Goal: Task Accomplishment & Management: Manage account settings

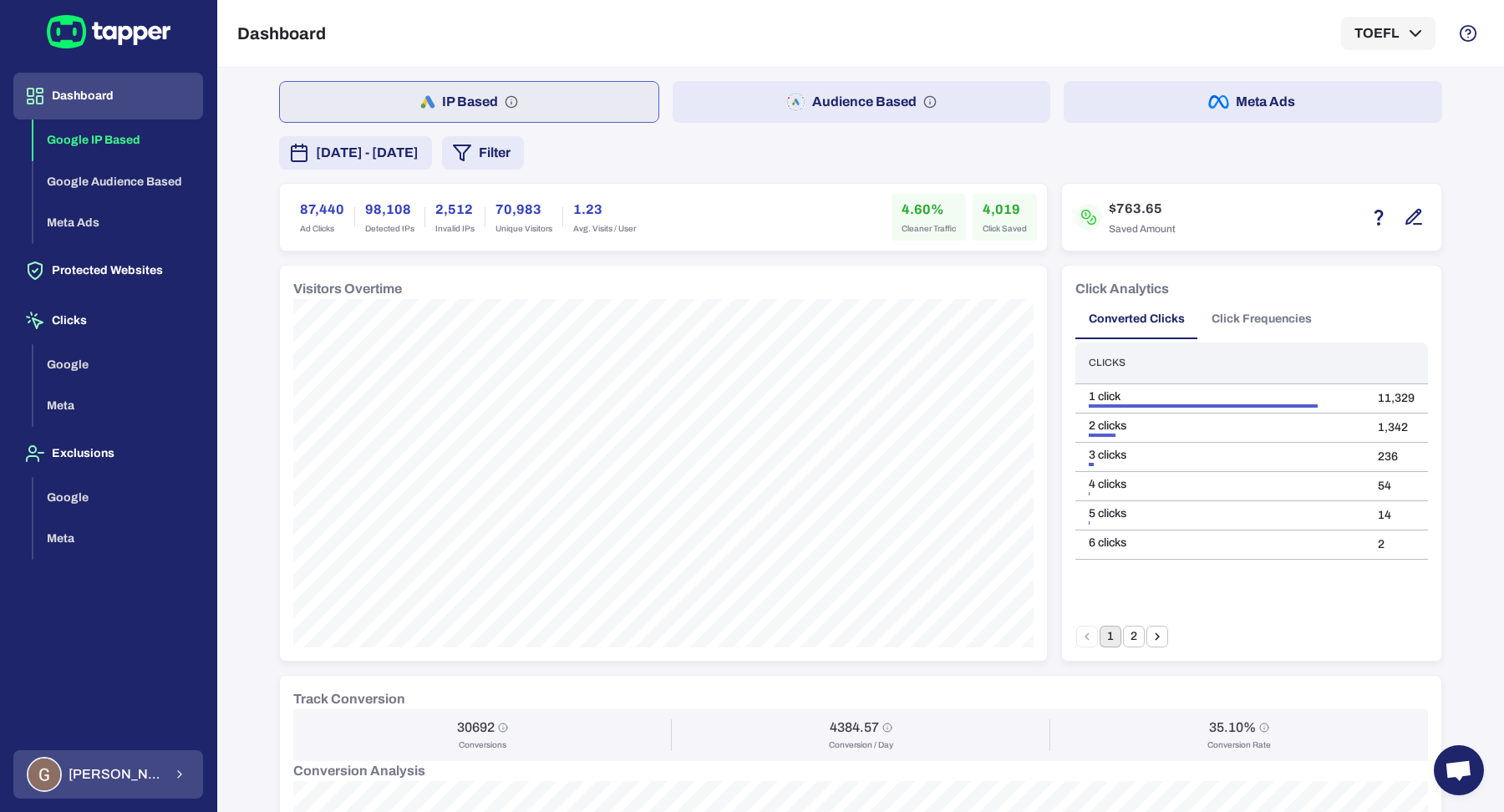
click at [162, 774] on button "Guillaume Lebelle" at bounding box center [108, 774] width 190 height 48
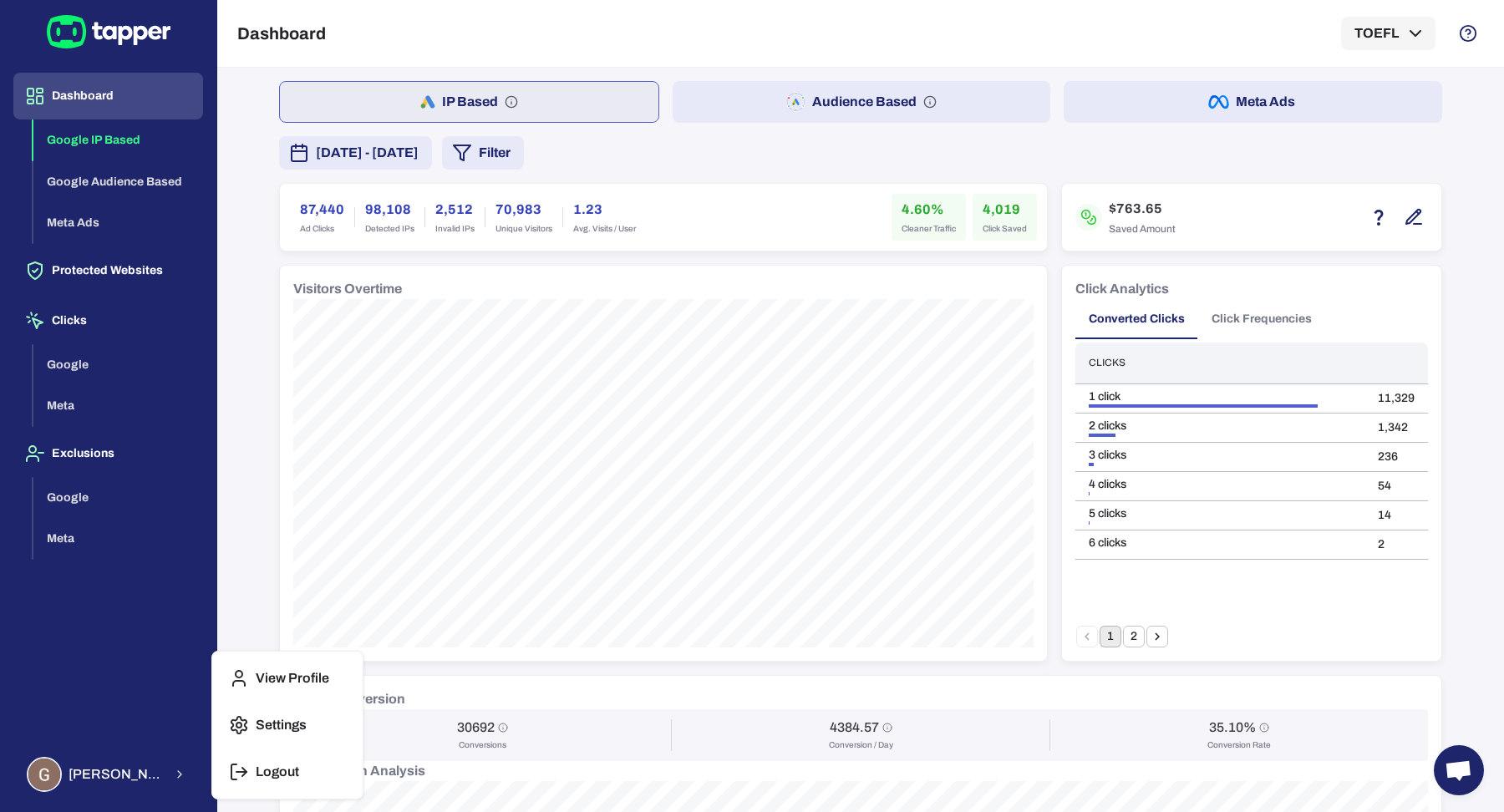
click at [417, 402] on div at bounding box center [752, 406] width 1504 height 812
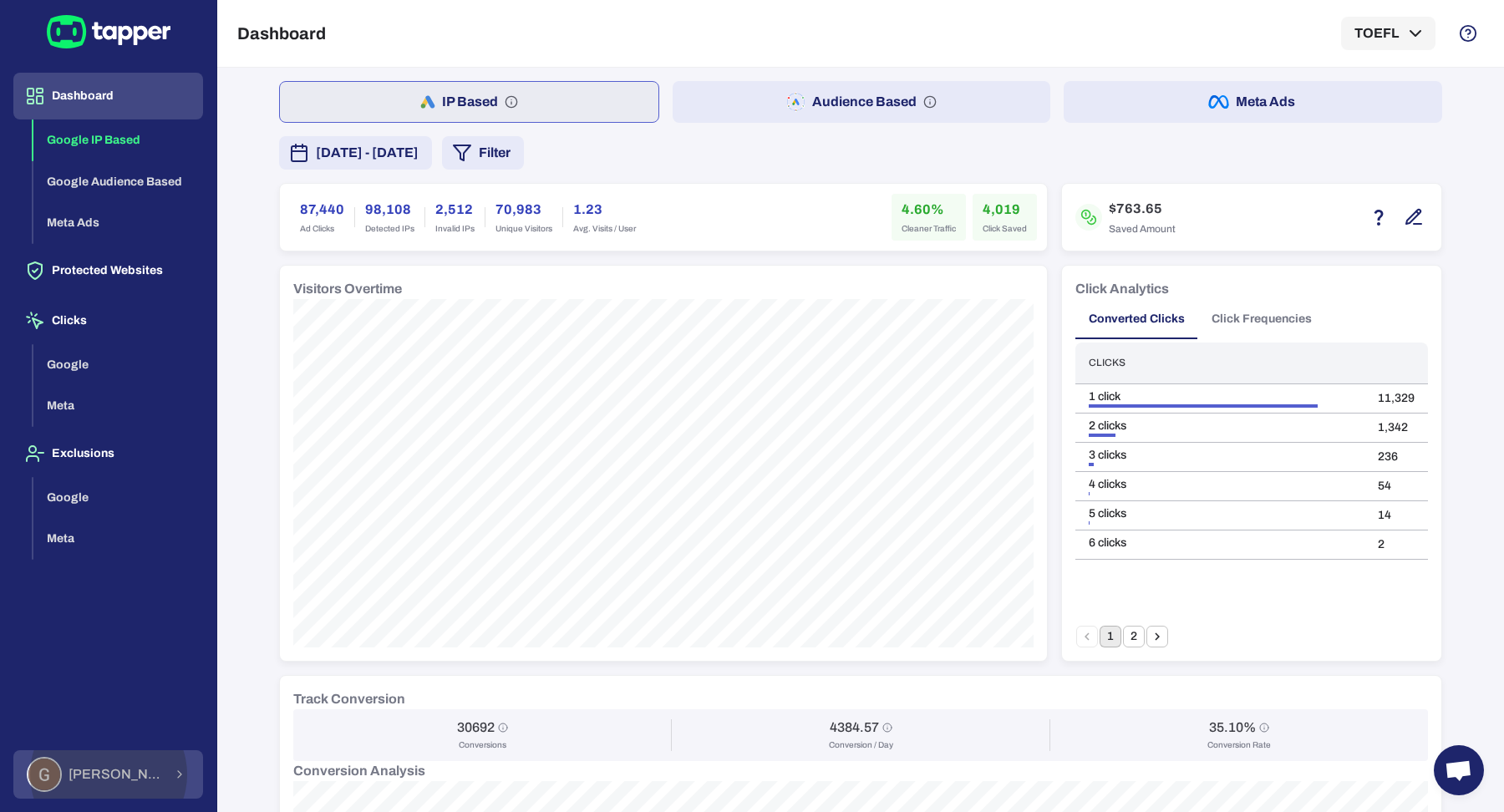
click at [140, 777] on span "Guillaume Lebelle" at bounding box center [115, 774] width 94 height 17
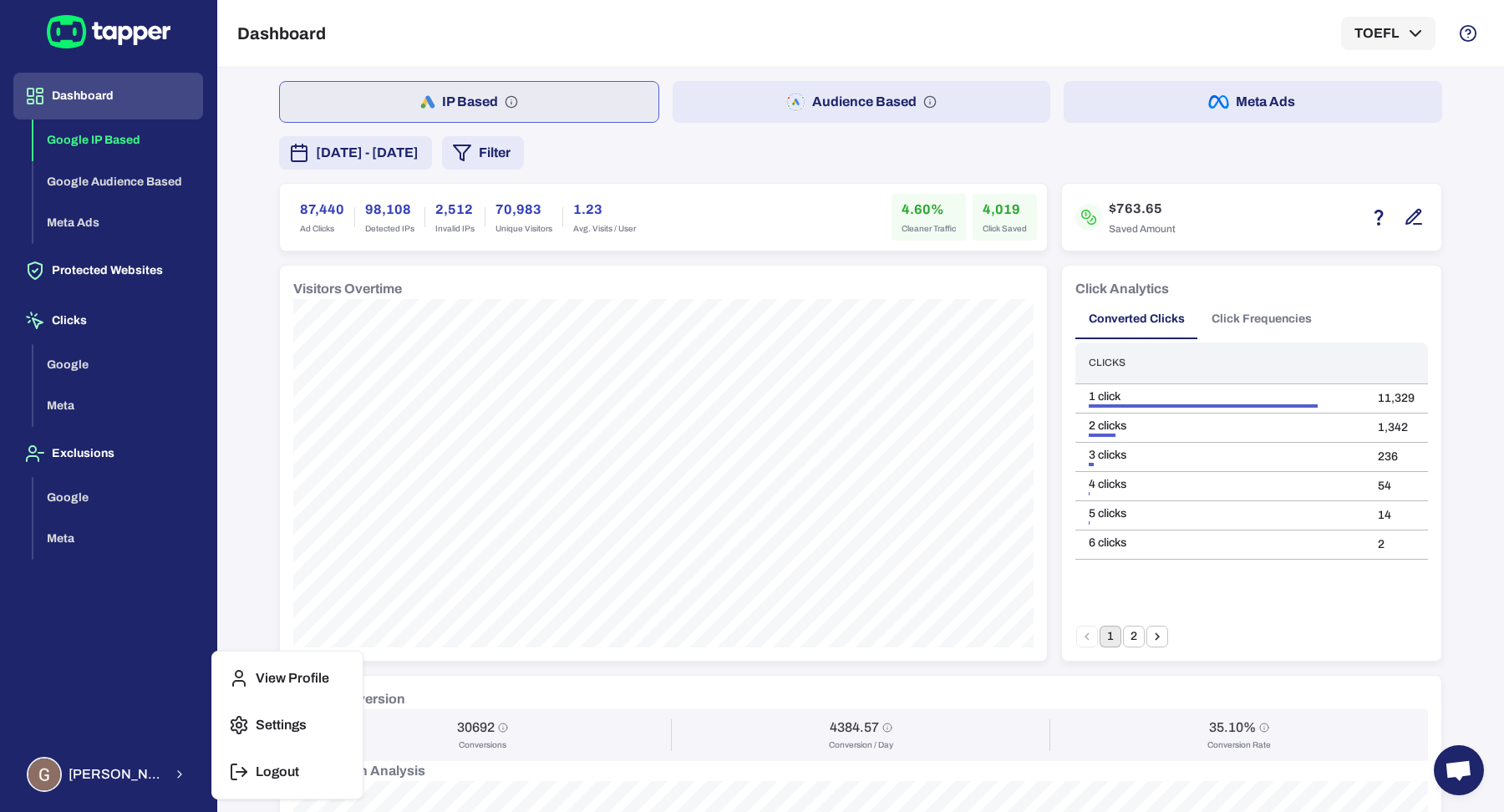
click at [240, 772] on line "button" at bounding box center [241, 772] width 10 height 0
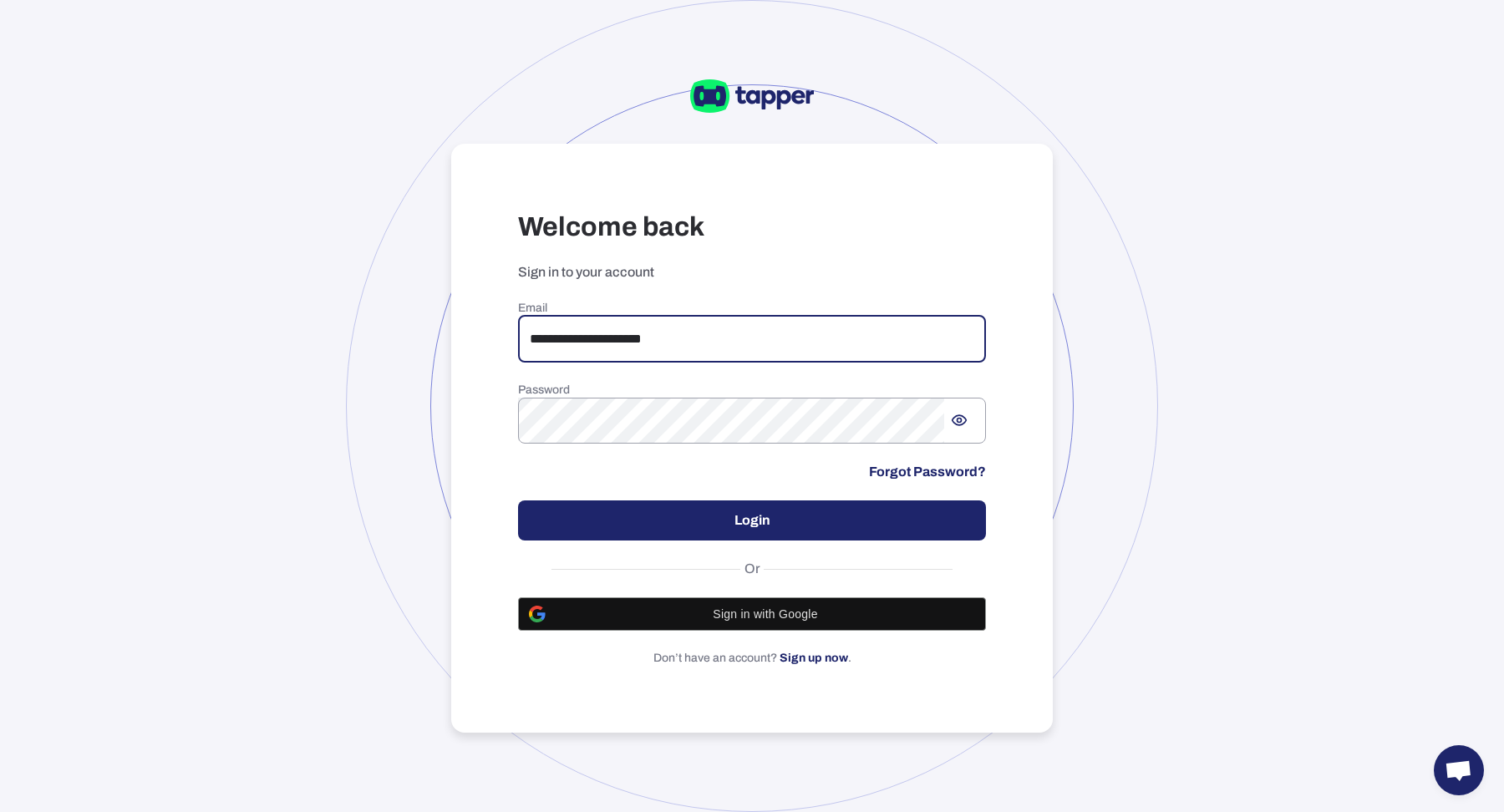
click at [593, 324] on input "**********" at bounding box center [752, 339] width 468 height 47
paste input "email"
click at [539, 335] on input "**********" at bounding box center [752, 339] width 468 height 47
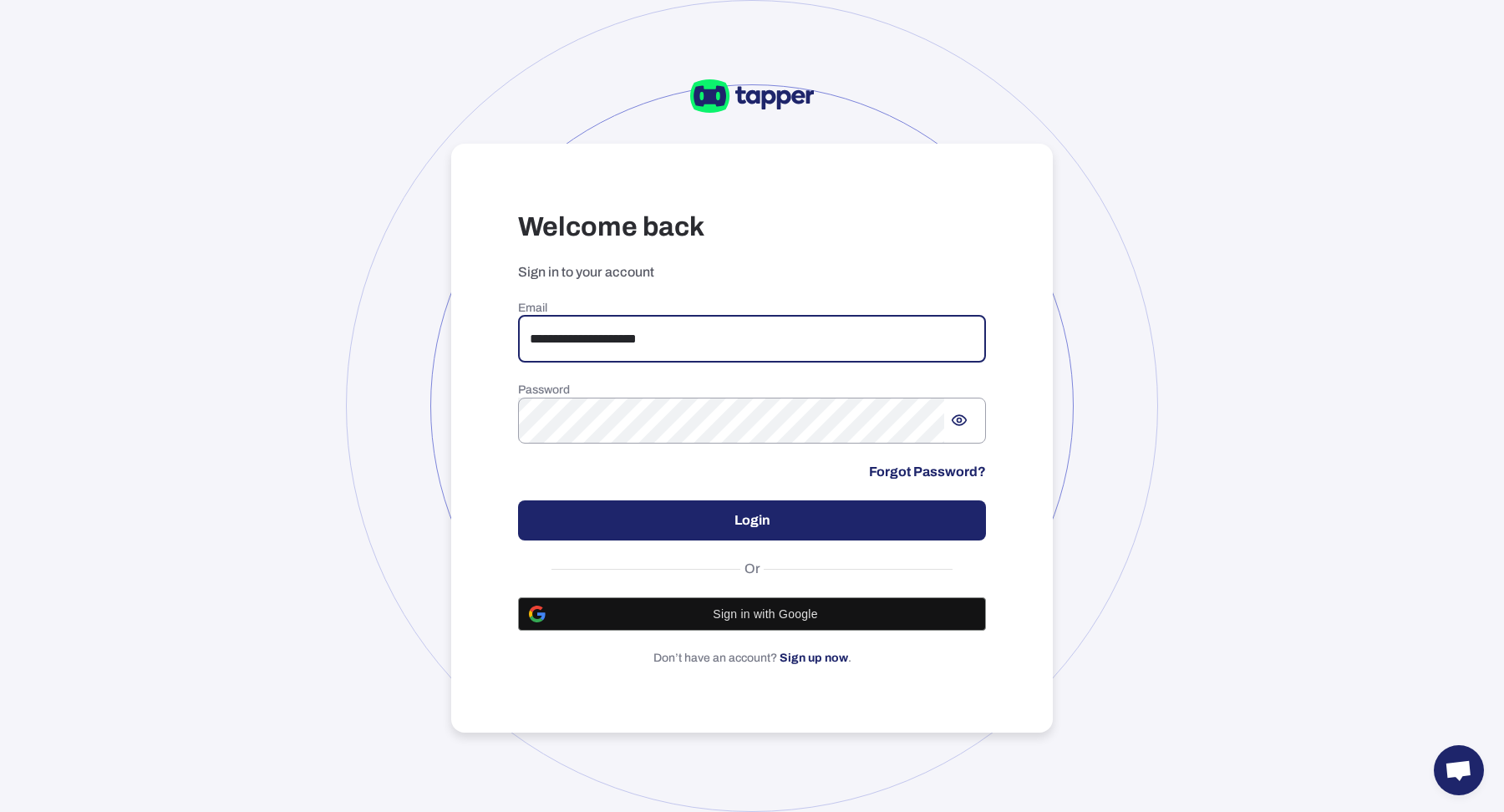
type input "**********"
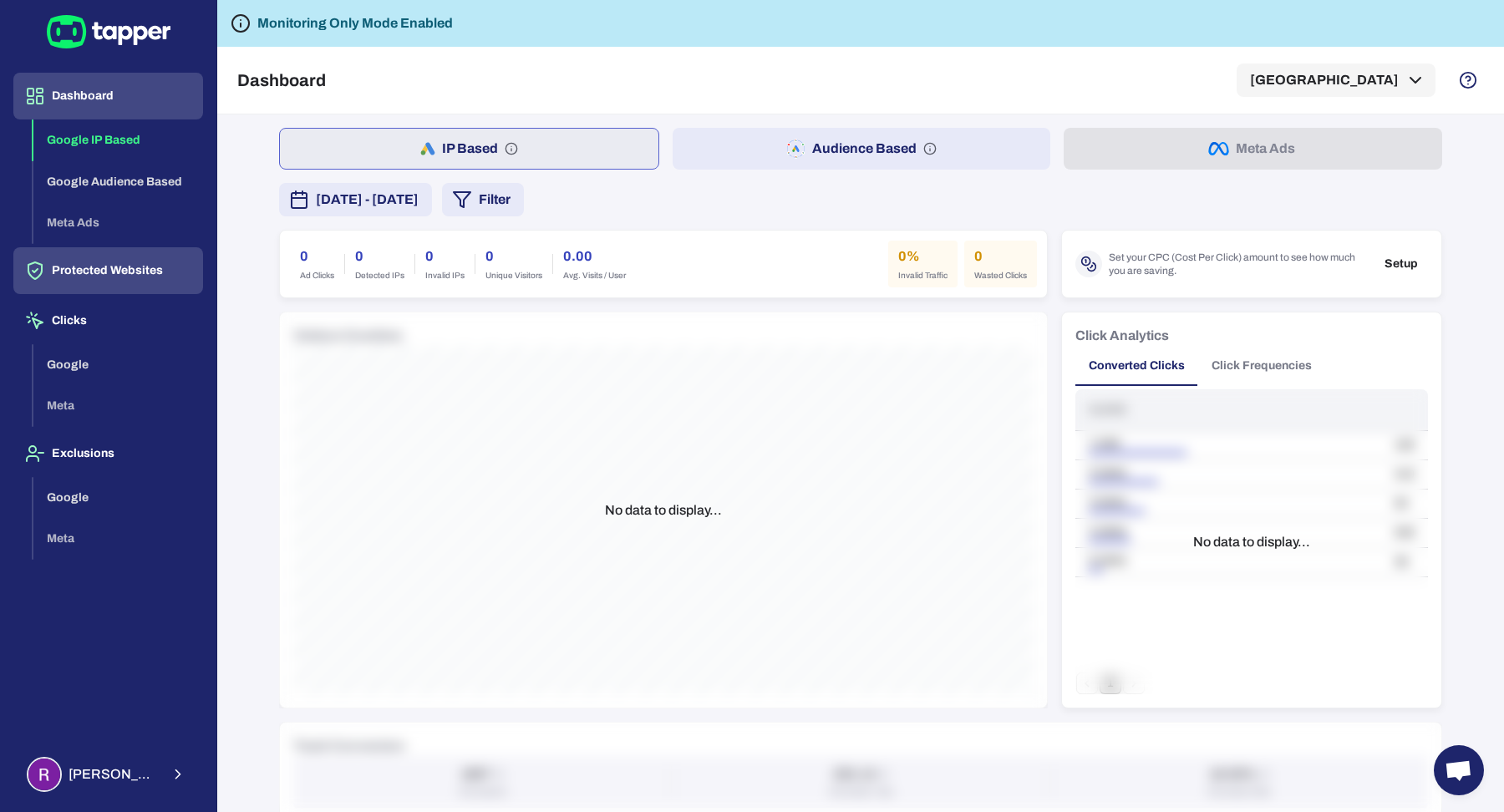
click at [124, 280] on button "Protected Websites" at bounding box center [108, 270] width 190 height 47
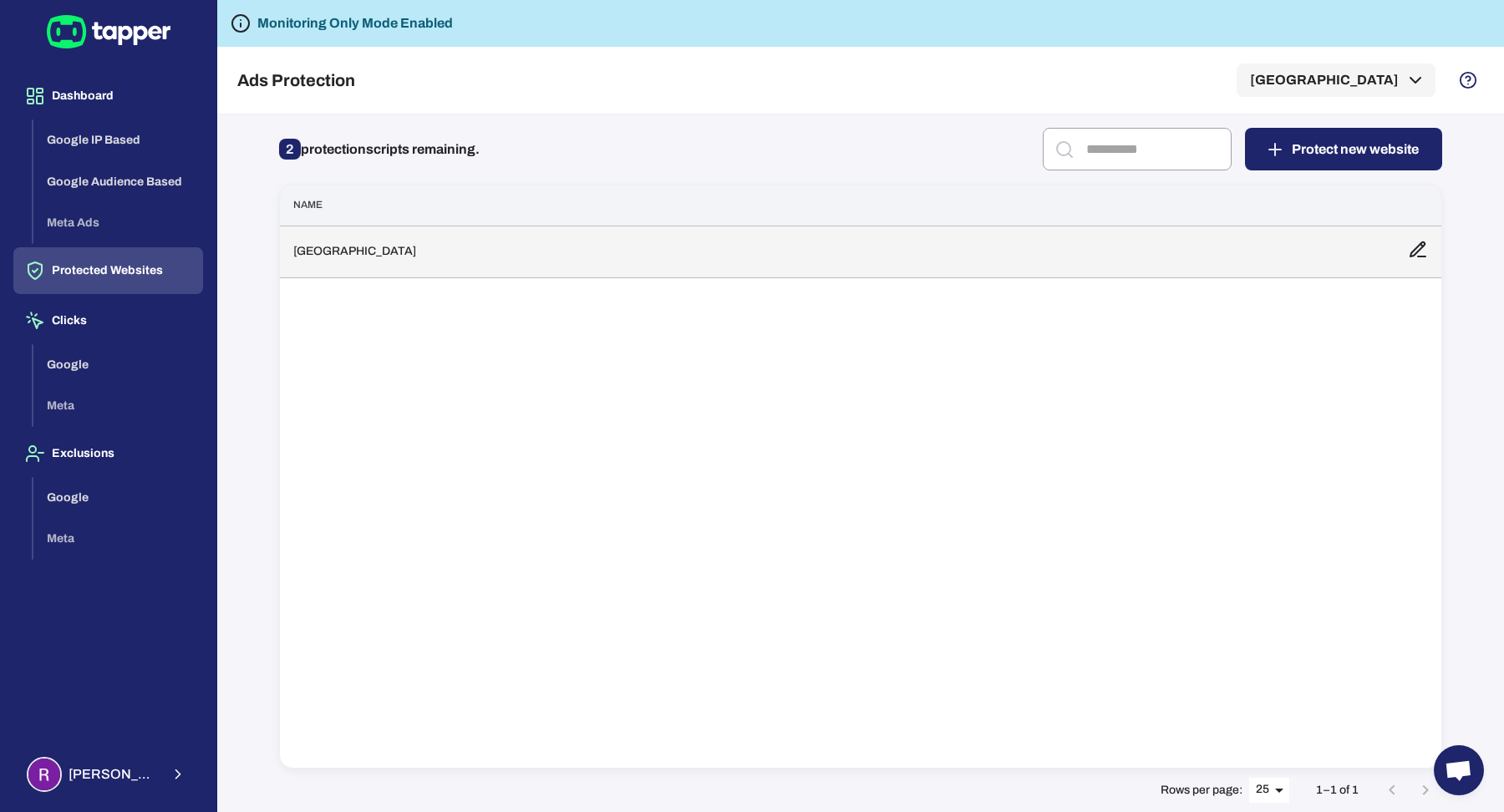
click at [344, 229] on td "[GEOGRAPHIC_DATA]" at bounding box center [837, 251] width 1115 height 52
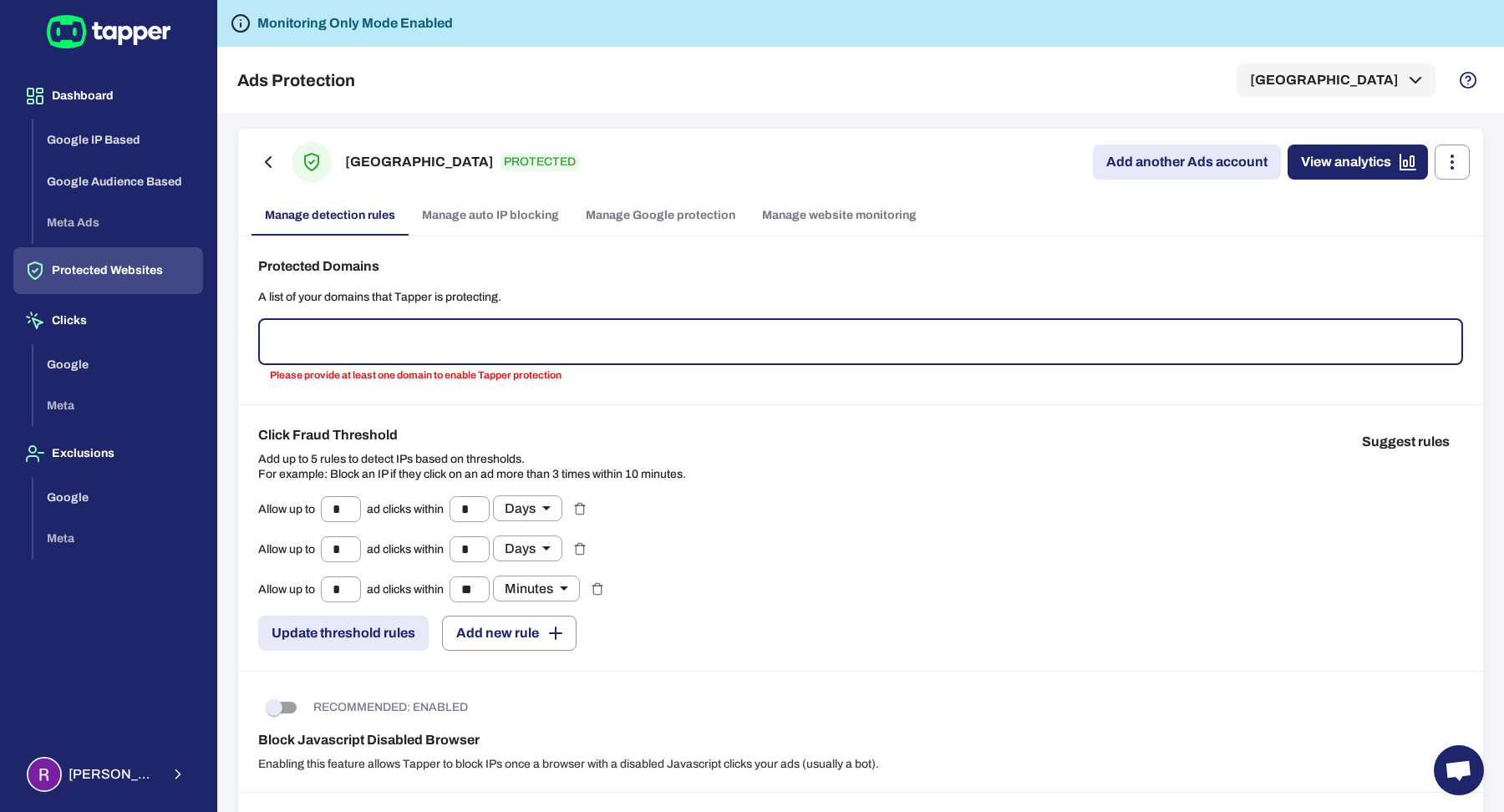
click at [503, 200] on link "Manage auto IP blocking" at bounding box center [490, 216] width 164 height 40
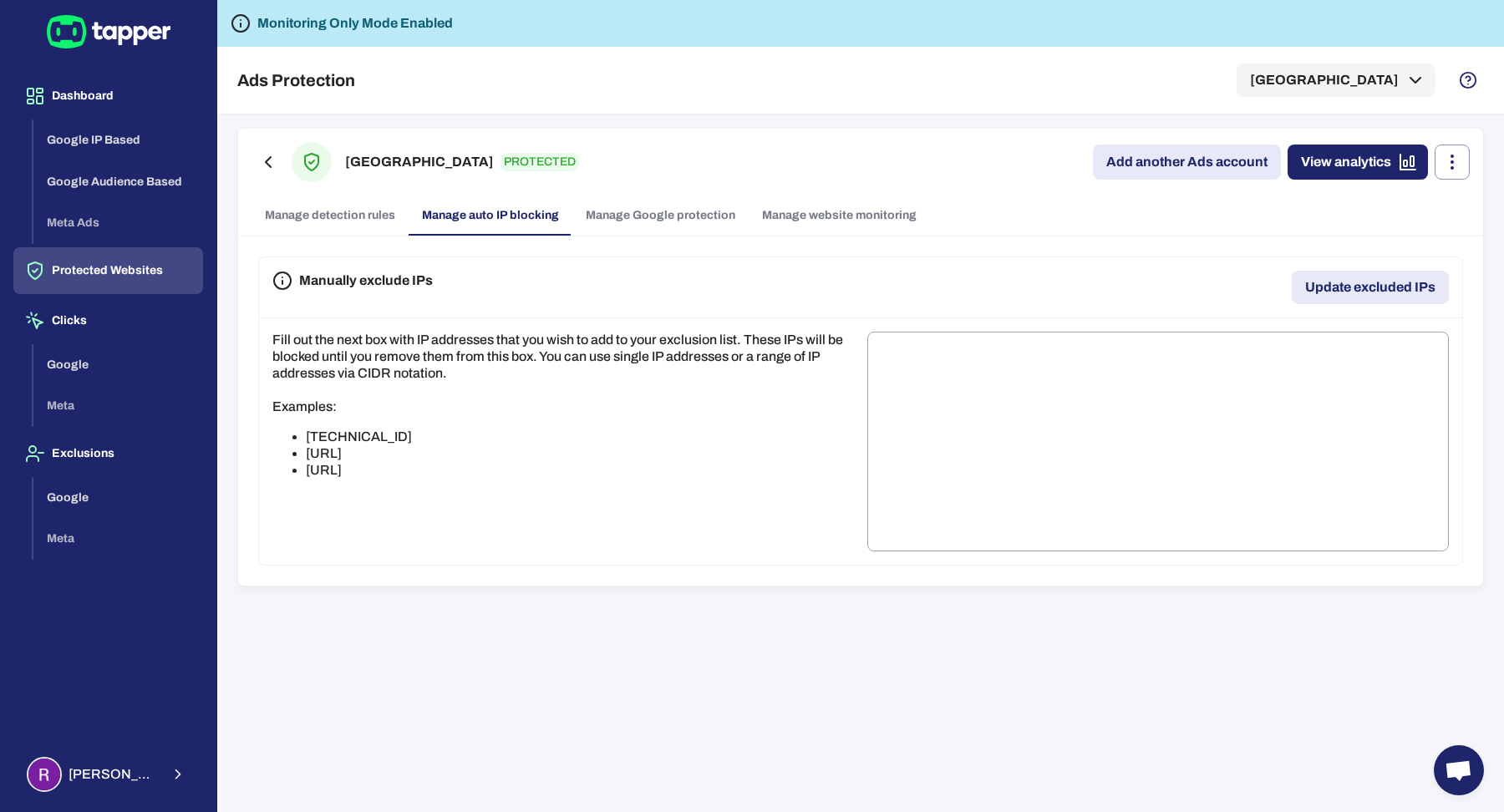
click at [595, 207] on link "Manage Google protection" at bounding box center [661, 216] width 176 height 40
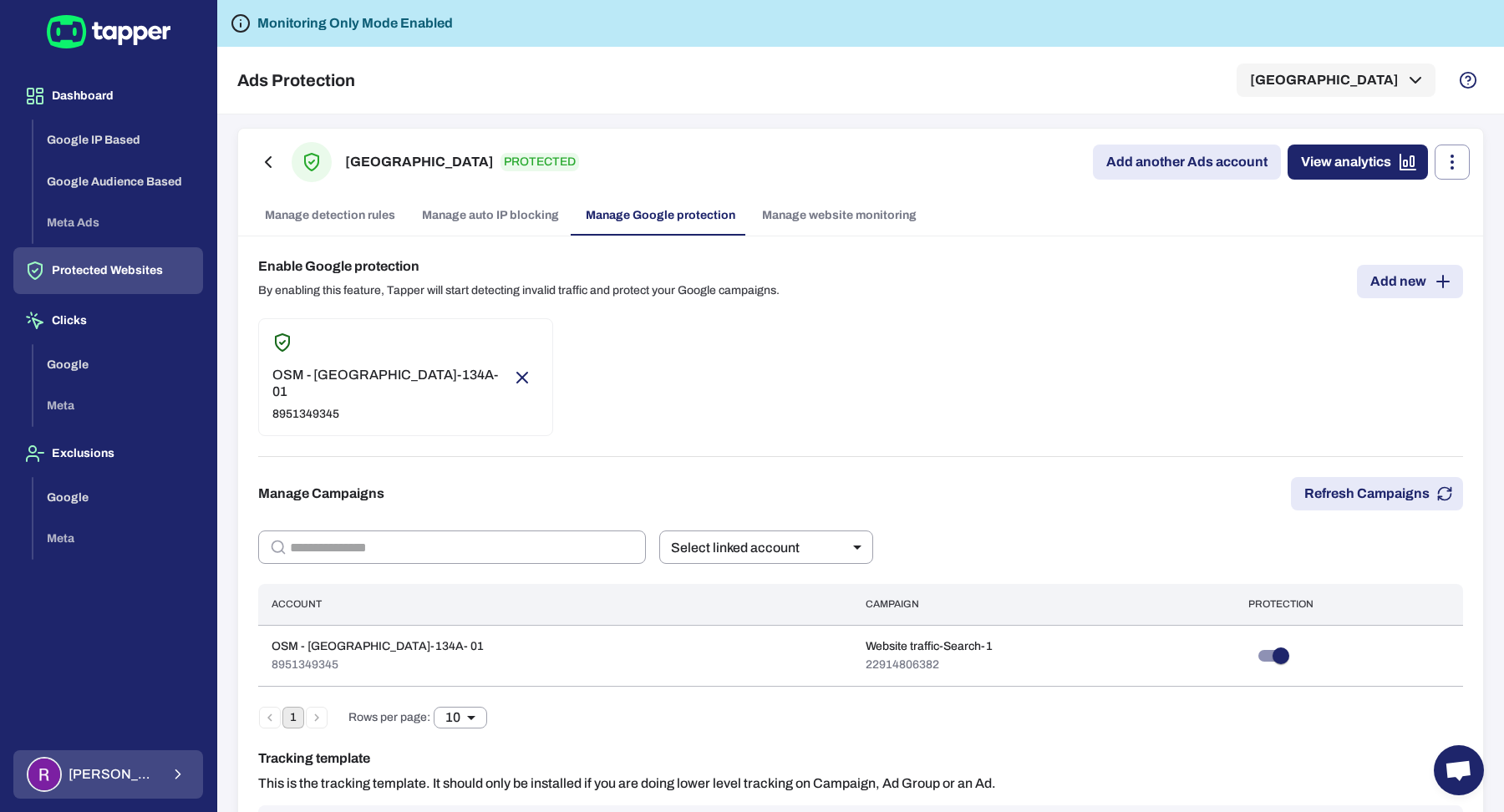
click at [128, 783] on div "[PERSON_NAME]" at bounding box center [92, 774] width 133 height 35
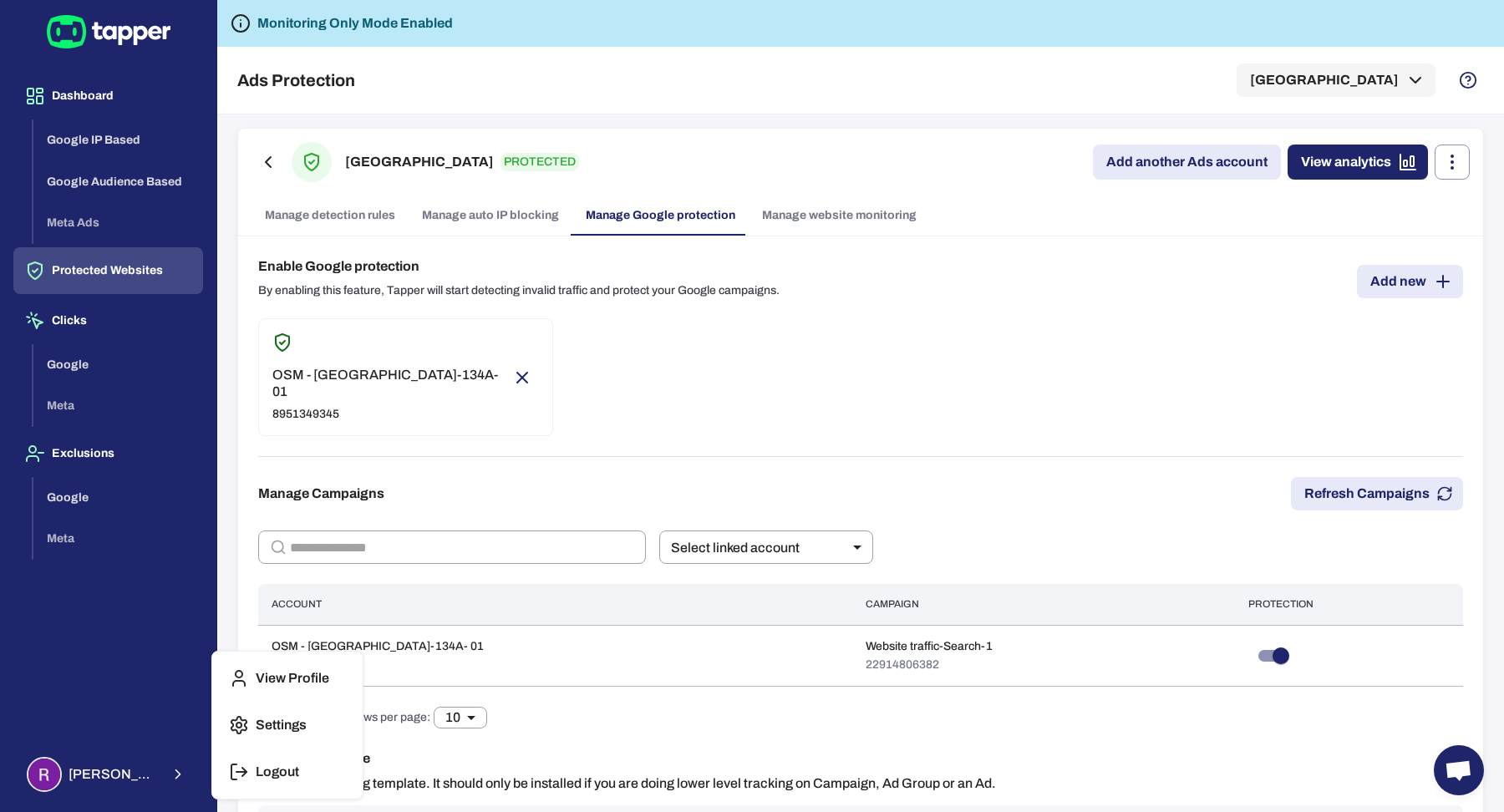
click at [886, 420] on div at bounding box center [752, 406] width 1504 height 812
click at [90, 253] on button "Protected Websites" at bounding box center [108, 270] width 190 height 47
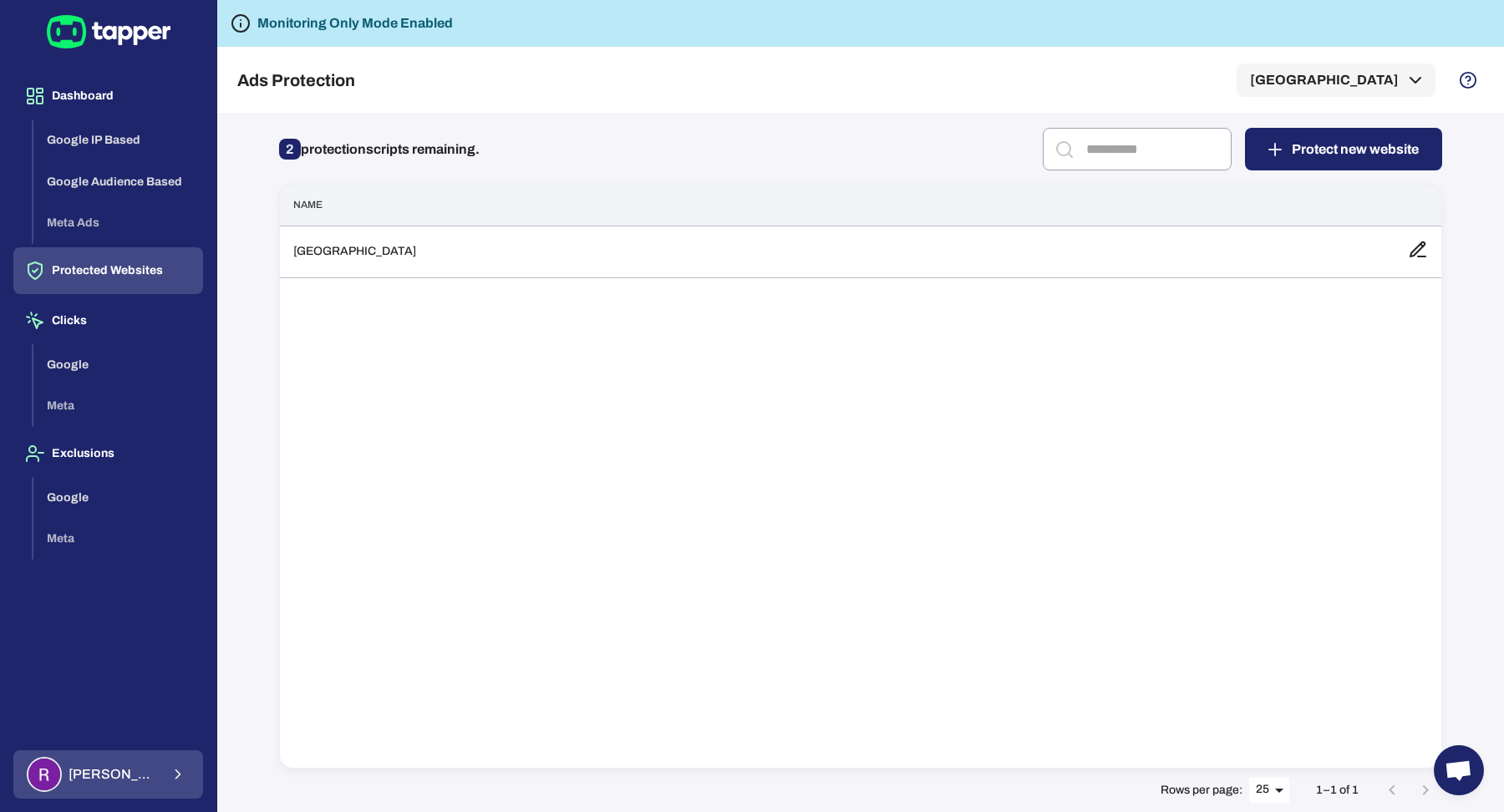
click at [169, 786] on button "[PERSON_NAME]" at bounding box center [108, 774] width 190 height 48
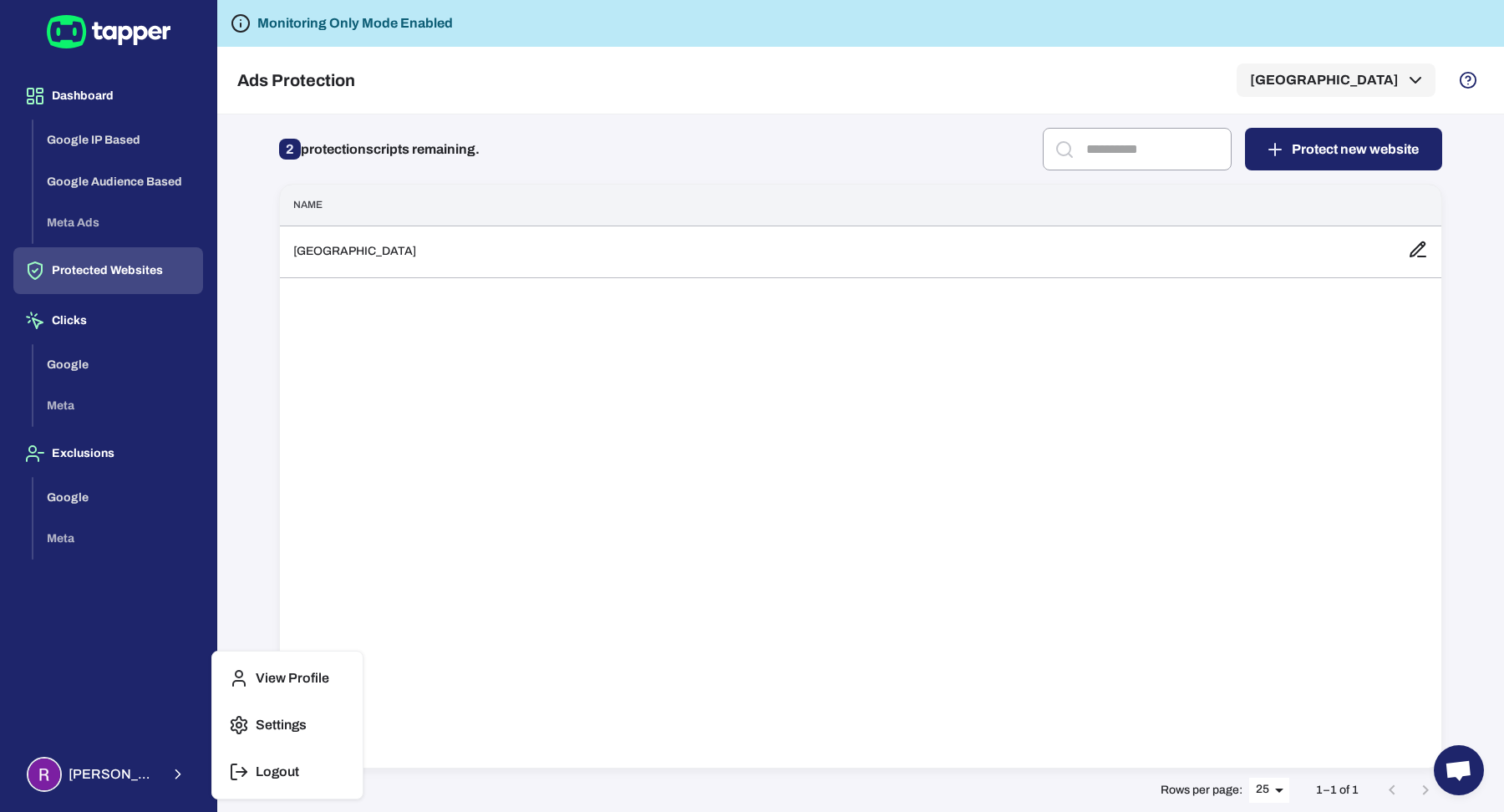
click at [247, 773] on icon "button" at bounding box center [238, 772] width 20 height 20
